Goal: Task Accomplishment & Management: Complete application form

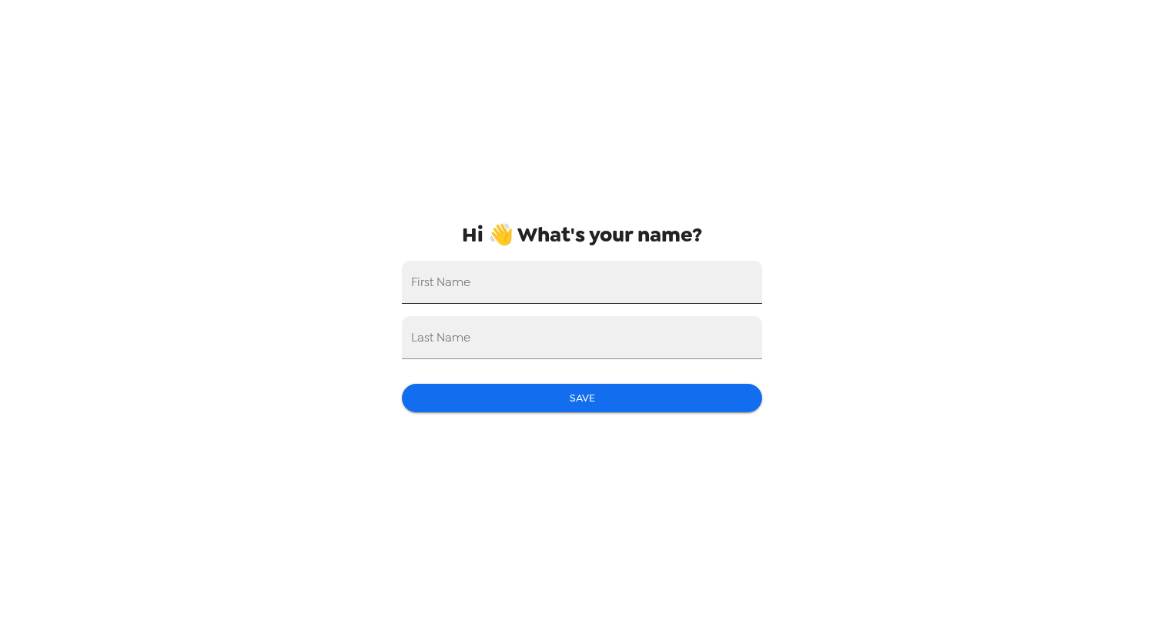
click at [633, 263] on input "First Name" at bounding box center [582, 282] width 360 height 43
type input "[PERSON_NAME]"
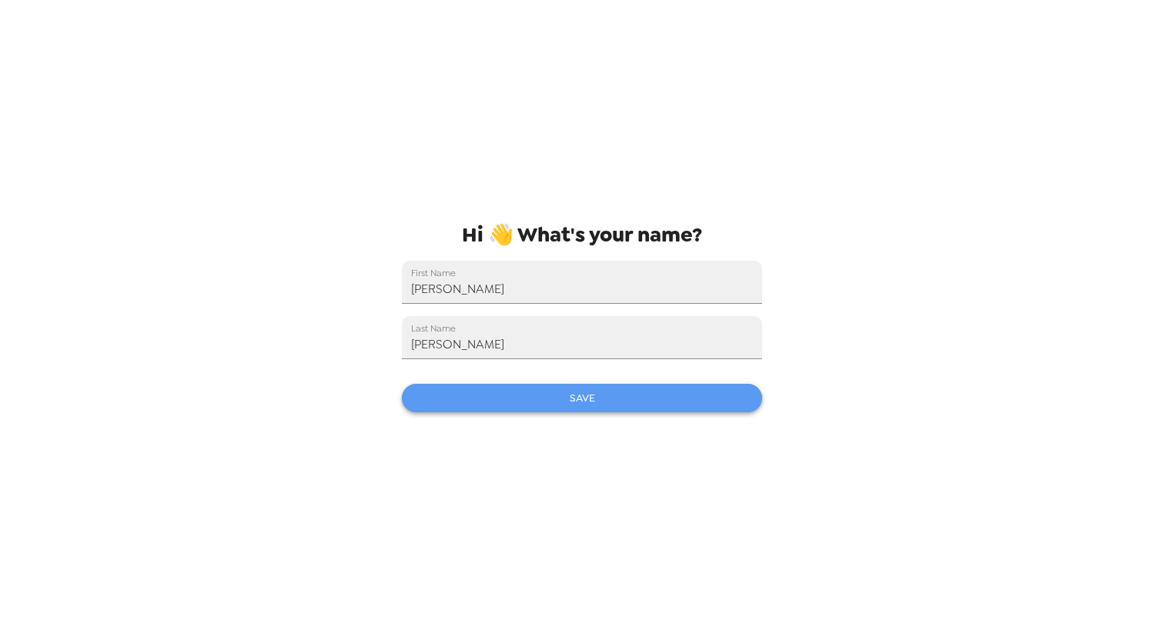
click at [581, 396] on button "Save" at bounding box center [582, 398] width 360 height 28
